Goal: Navigation & Orientation: Understand site structure

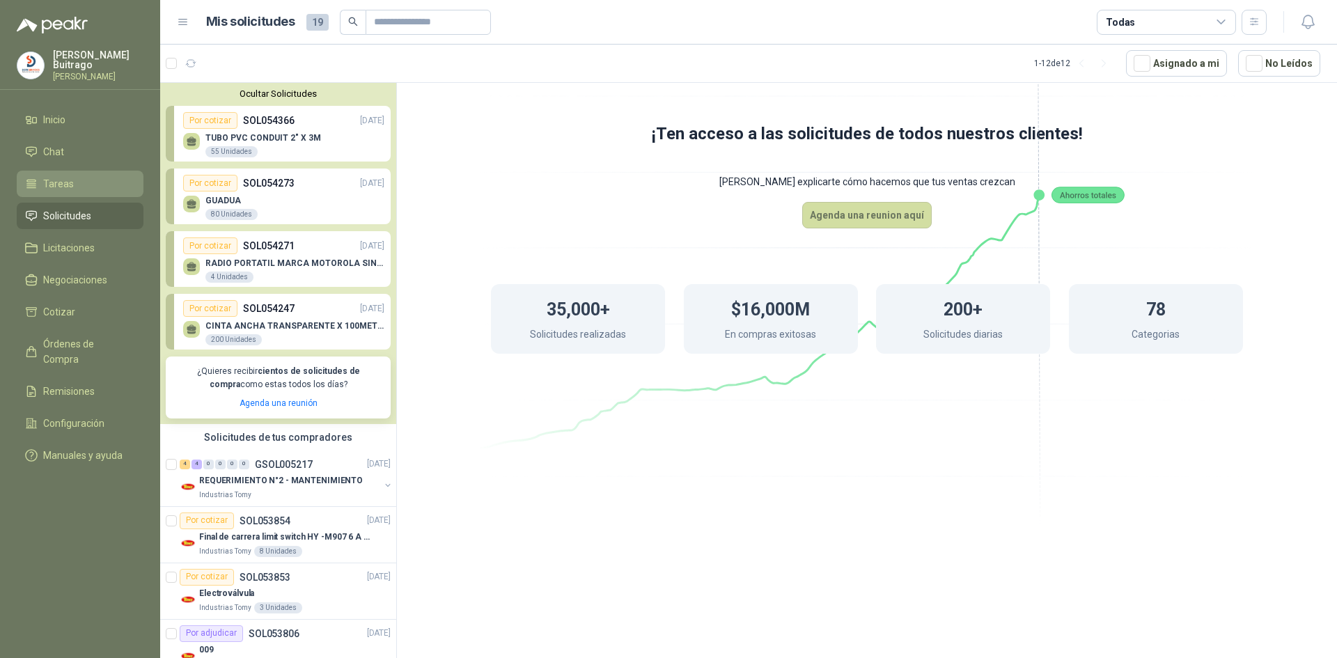
click at [67, 181] on span "Tareas" at bounding box center [58, 183] width 31 height 15
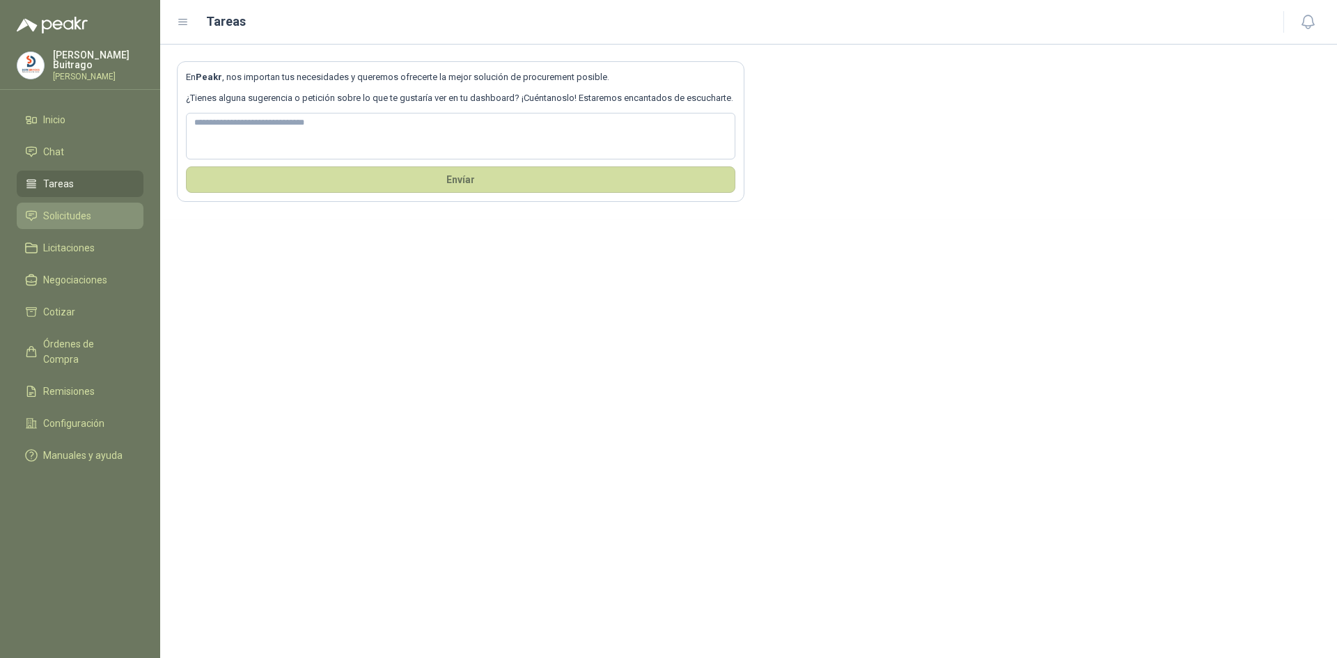
click at [78, 213] on span "Solicitudes" at bounding box center [67, 215] width 48 height 15
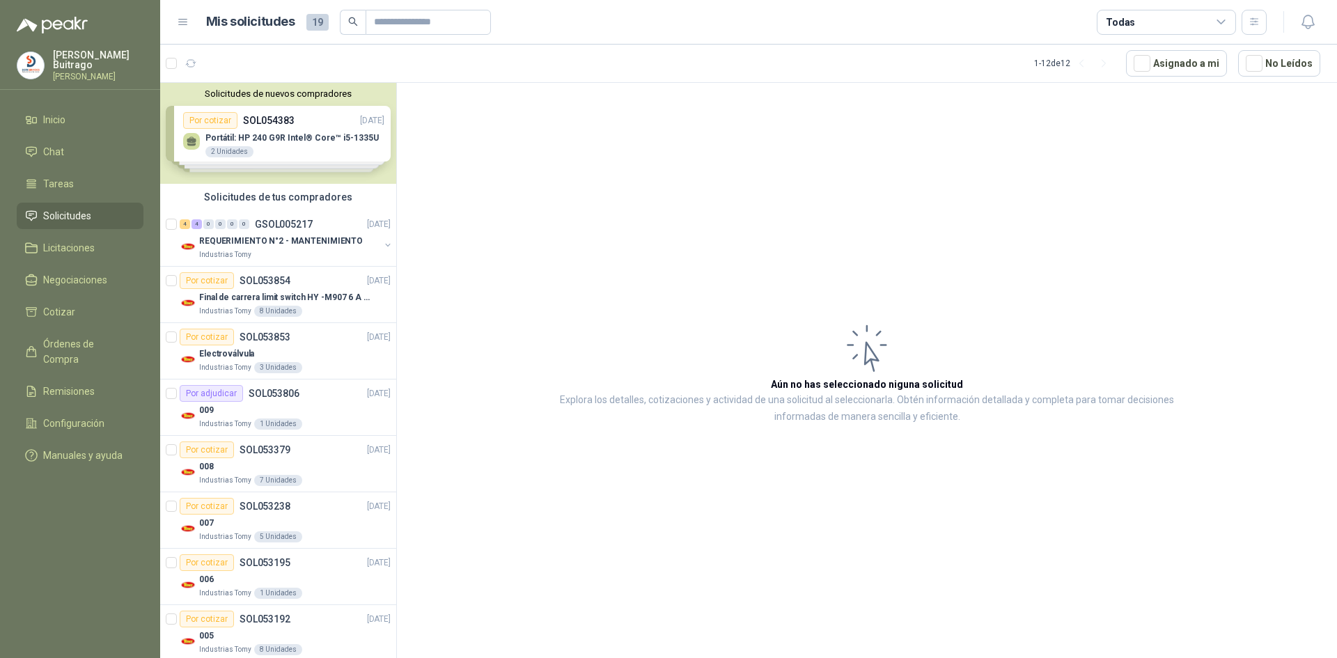
click at [280, 144] on div "Solicitudes de nuevos compradores Por cotizar SOL054383 [DATE] Portátil: HP 240…" at bounding box center [278, 133] width 236 height 101
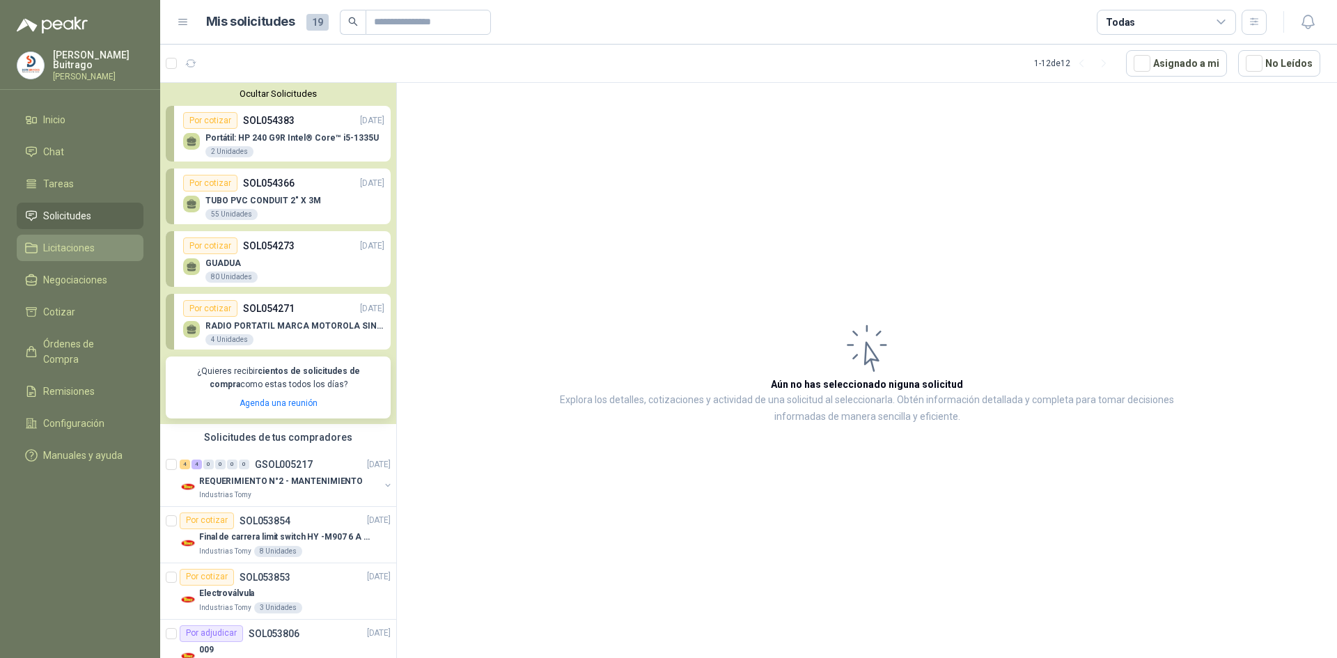
click at [59, 244] on span "Licitaciones" at bounding box center [69, 247] width 52 height 15
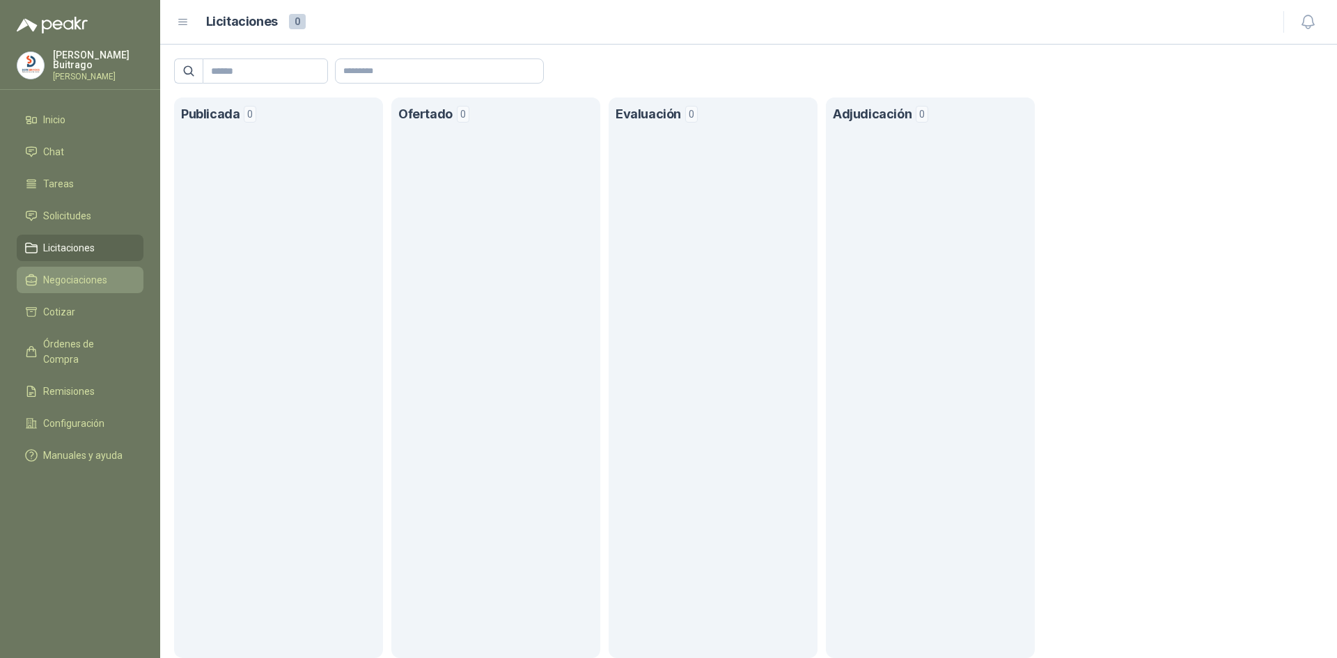
click at [78, 273] on span "Negociaciones" at bounding box center [75, 279] width 64 height 15
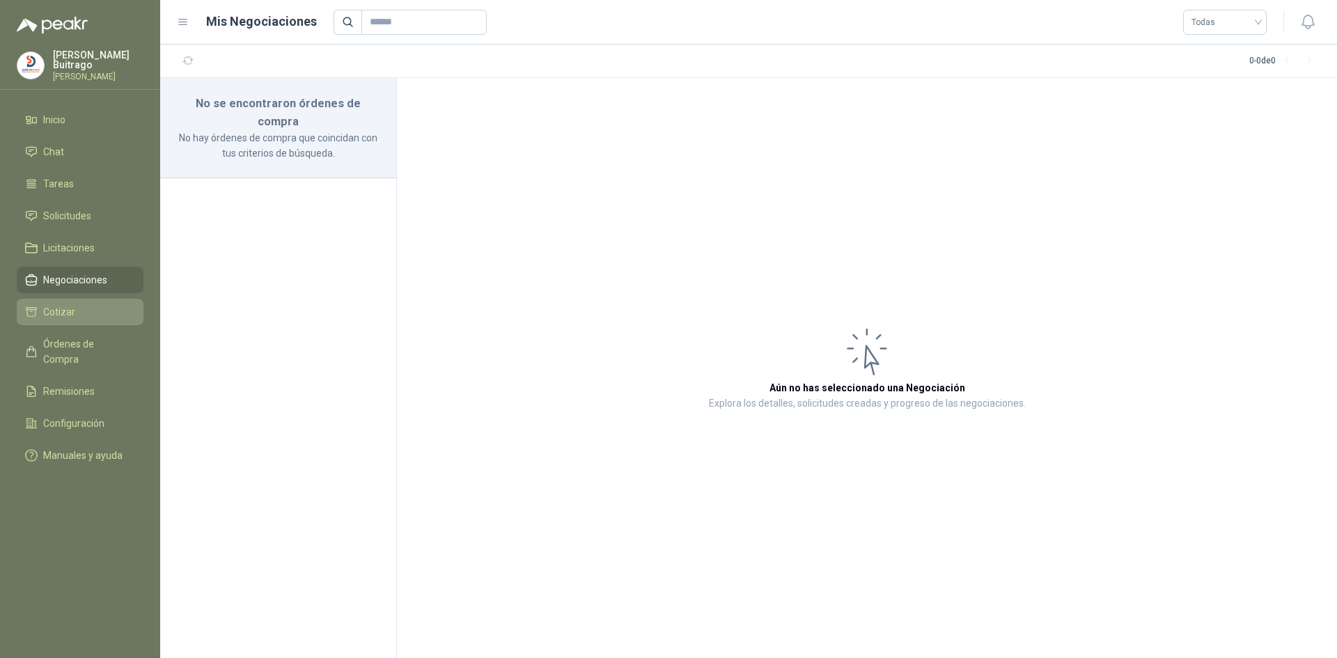
click at [70, 311] on span "Cotizar" at bounding box center [59, 311] width 32 height 15
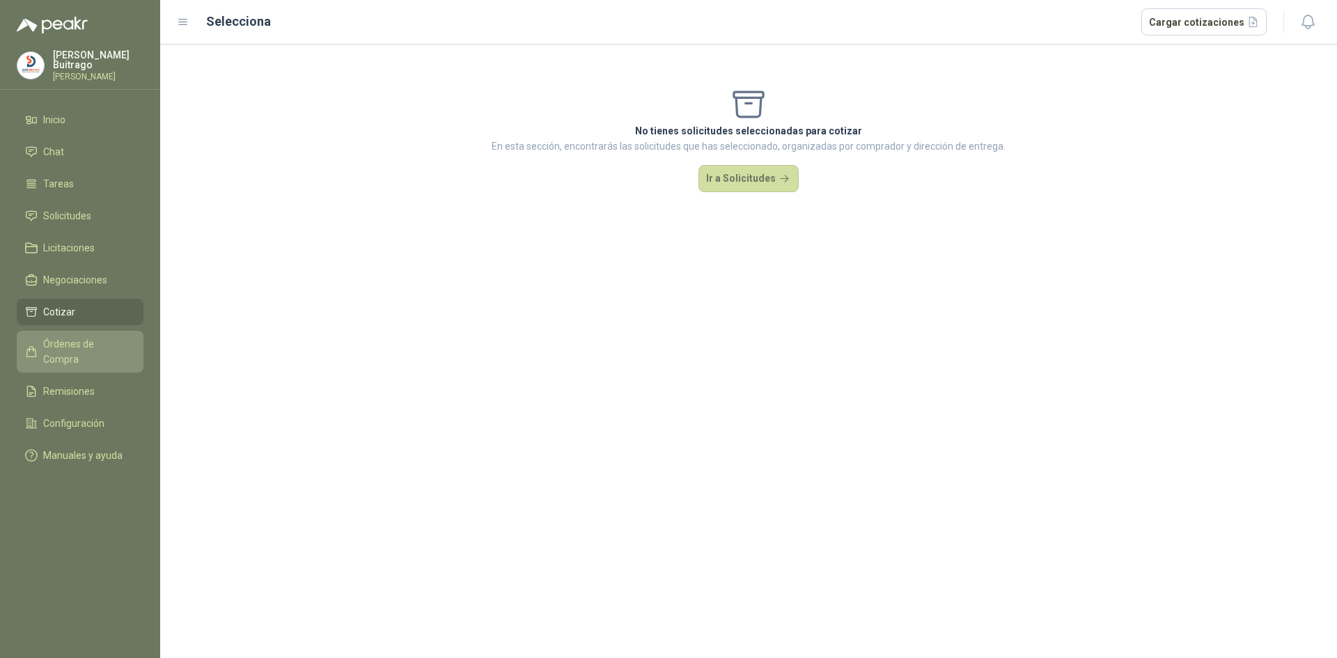
click at [63, 339] on span "Órdenes de Compra" at bounding box center [86, 351] width 87 height 31
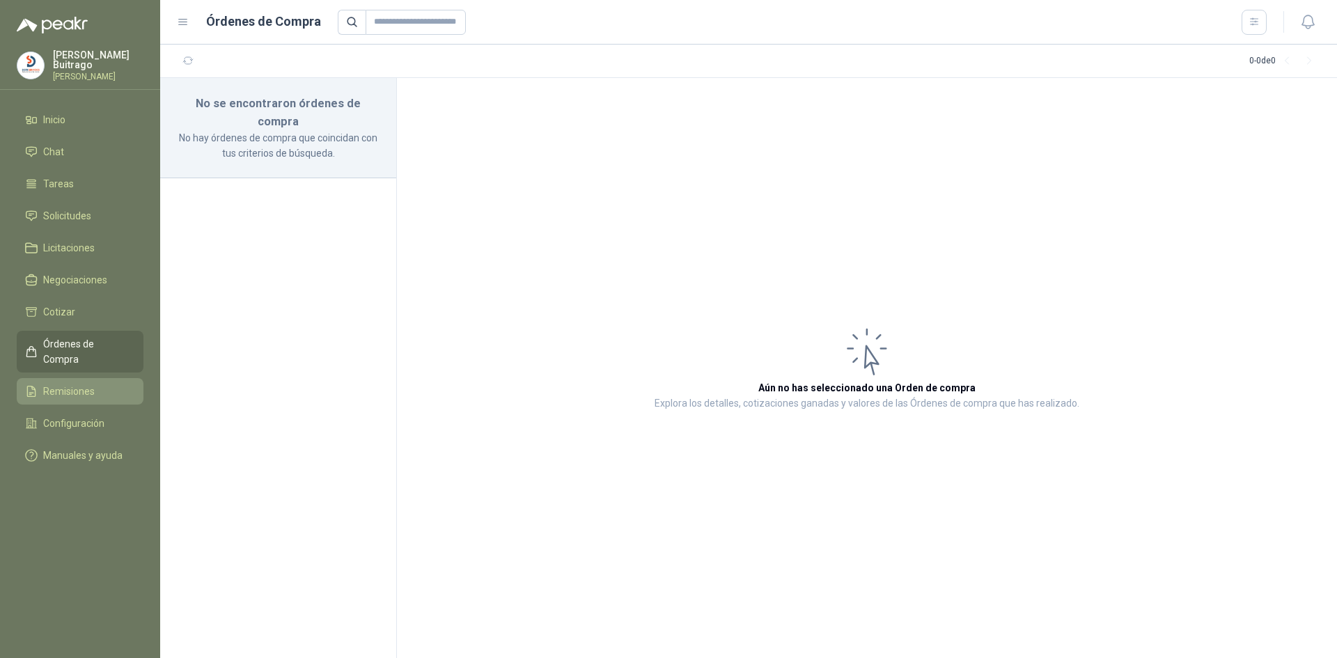
click at [69, 378] on link "Remisiones" at bounding box center [80, 391] width 127 height 26
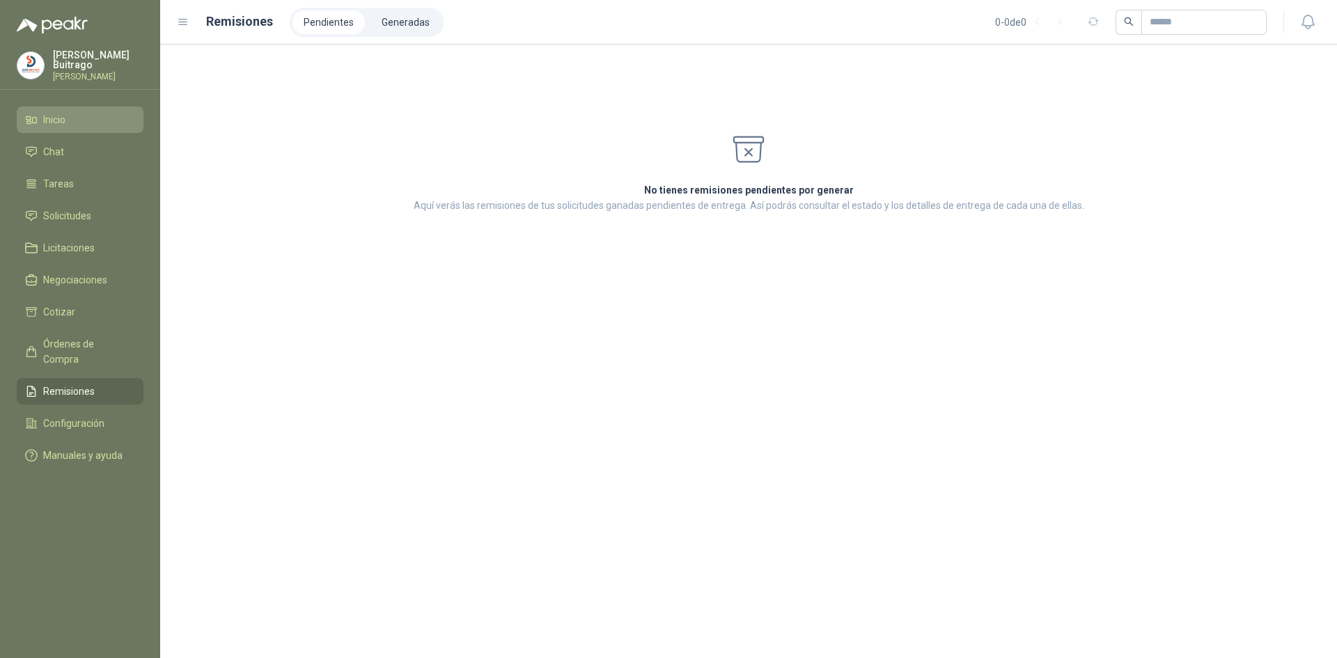
click at [54, 113] on span "Inicio" at bounding box center [54, 119] width 22 height 15
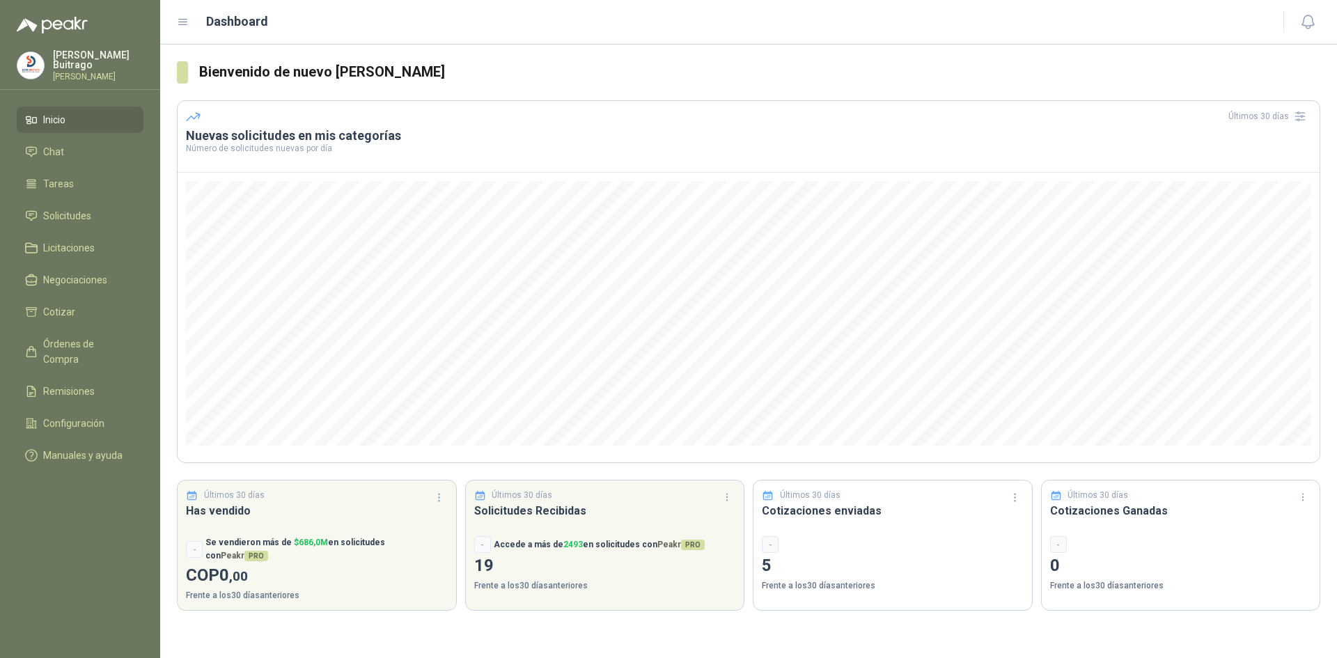
click at [65, 118] on span "Inicio" at bounding box center [54, 119] width 22 height 15
